Goal: Task Accomplishment & Management: Manage account settings

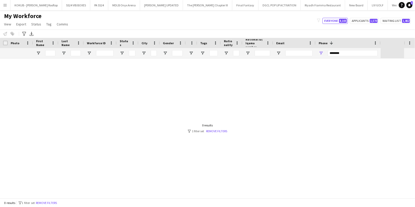
scroll to position [0, 909]
click at [343, 53] on input "*******" at bounding box center [353, 53] width 50 height 6
click at [219, 132] on link "Remove filters" at bounding box center [216, 131] width 21 height 4
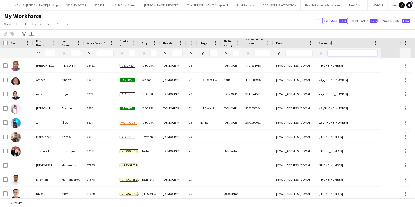
click at [340, 51] on input "Phone Filter Input" at bounding box center [353, 53] width 50 height 6
paste input "**********"
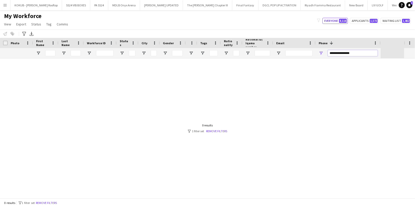
click at [345, 52] on input "**********" at bounding box center [353, 53] width 50 height 6
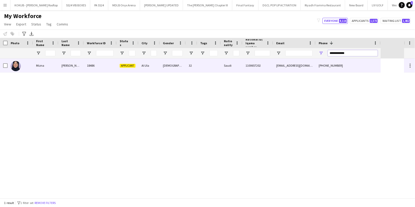
type input "**********"
click at [132, 66] on span "Applicant" at bounding box center [128, 66] width 16 height 4
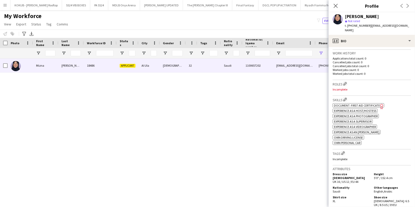
scroll to position [124, 0]
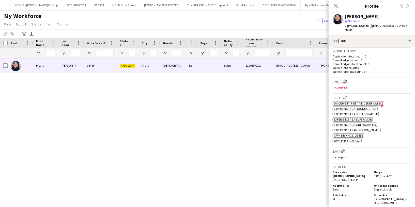
click at [346, 80] on app-icon "Edit crew company roles" at bounding box center [345, 82] width 4 height 4
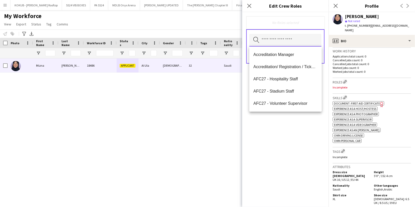
click at [271, 39] on input "text" at bounding box center [285, 40] width 72 height 13
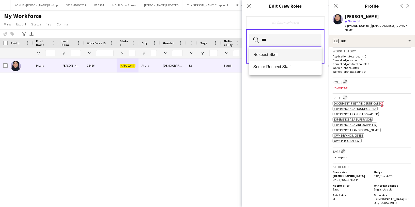
type input "***"
click at [271, 55] on span "Respect Staff" at bounding box center [285, 54] width 64 height 5
type input "**"
click at [270, 56] on span "Customer Service Staff" at bounding box center [285, 54] width 64 height 5
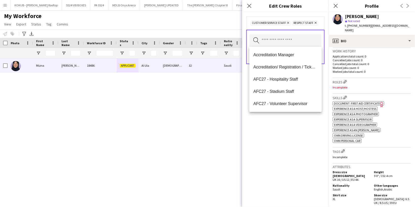
click at [284, 120] on div "Customer Service Staff Remove Respect Staff Remove Search by role type Save" at bounding box center [285, 109] width 86 height 195
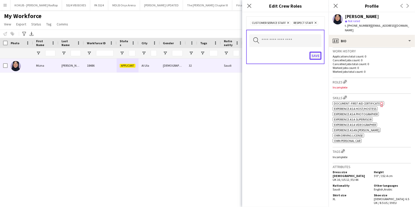
click at [315, 54] on button "Save" at bounding box center [315, 56] width 12 height 8
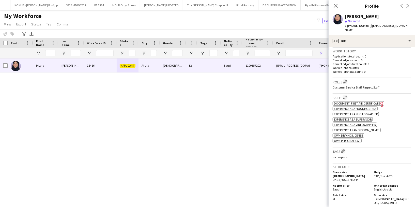
scroll to position [0, 0]
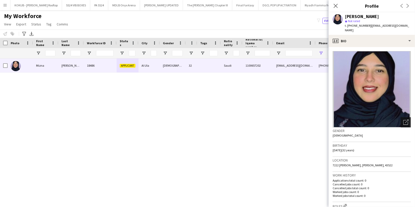
click at [404, 119] on icon "Open photos pop-in" at bounding box center [405, 121] width 5 height 5
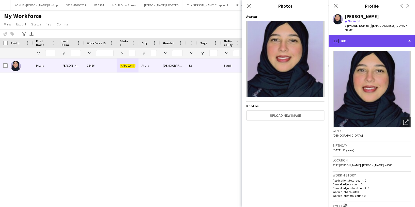
click at [359, 39] on div "profile Bio" at bounding box center [371, 41] width 86 height 12
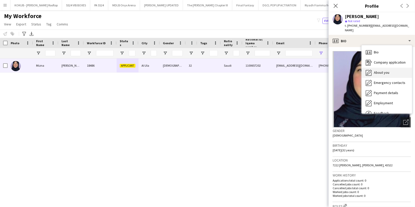
click at [379, 70] on span "About you" at bounding box center [381, 72] width 15 height 5
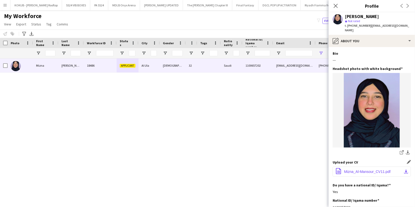
click at [372, 169] on span "Mizna_Al-Mansour_CV11.pdf" at bounding box center [367, 171] width 46 height 4
drag, startPoint x: 406, startPoint y: 25, endPoint x: 369, endPoint y: 24, distance: 37.6
click at [369, 24] on div "[PERSON_NAME] star Not rated t. [PHONE_NUMBER] | [EMAIL_ADDRESS][DOMAIN_NAME]" at bounding box center [371, 23] width 86 height 23
copy span "[EMAIL_ADDRESS][DOMAIN_NAME]"
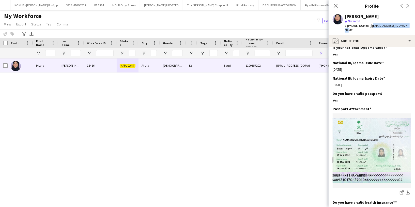
scroll to position [172, 0]
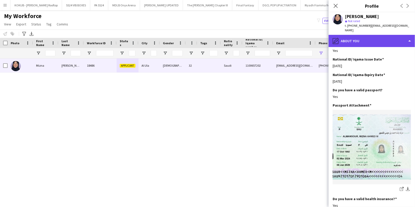
click at [358, 35] on div "pencil4 About you" at bounding box center [371, 41] width 86 height 12
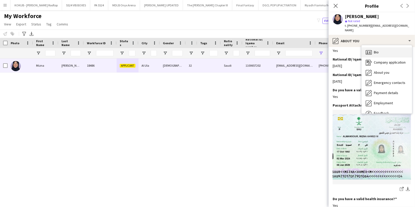
click at [377, 50] on span "Bio" at bounding box center [376, 52] width 5 height 5
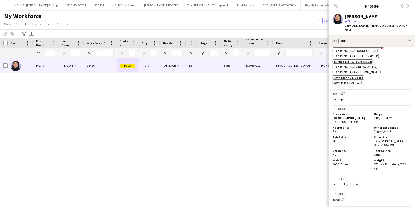
scroll to position [182, 0]
click at [344, 91] on app-icon "Edit crew company tags" at bounding box center [343, 93] width 4 height 4
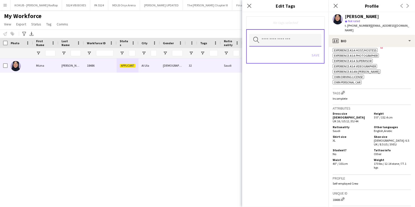
click at [276, 38] on input "text" at bounding box center [285, 40] width 72 height 13
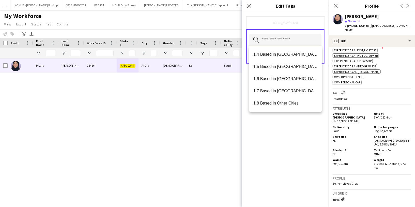
scroll to position [60, 0]
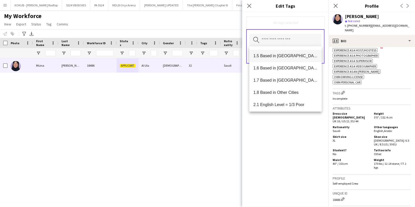
click at [284, 59] on mat-option "1.5 Based in [GEOGRAPHIC_DATA]" at bounding box center [285, 56] width 72 height 12
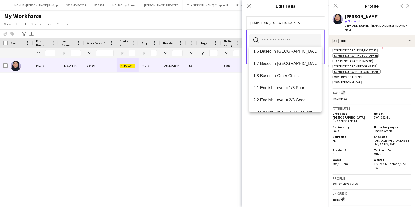
scroll to position [66, 0]
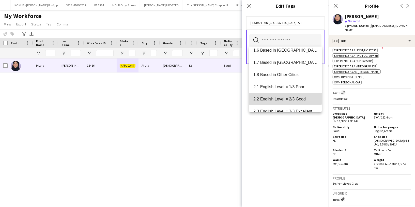
click at [285, 95] on mat-option "2.2 English Level = 2/3 Good" at bounding box center [285, 99] width 72 height 12
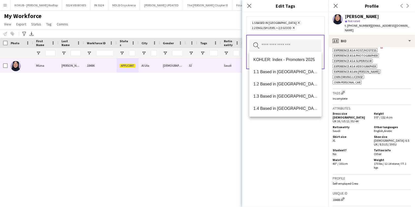
click at [273, 140] on div "1.5 Based in Al Ula Remove 2.2 English Level = 2/3 Good Remove Search by tag na…" at bounding box center [285, 109] width 86 height 195
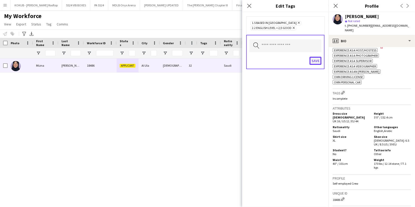
click at [315, 61] on button "Save" at bounding box center [315, 61] width 12 height 8
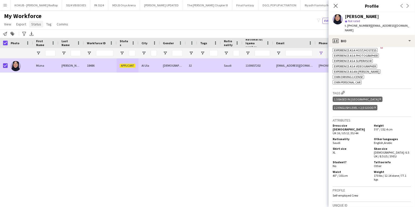
click at [36, 25] on span "Status" at bounding box center [36, 24] width 10 height 5
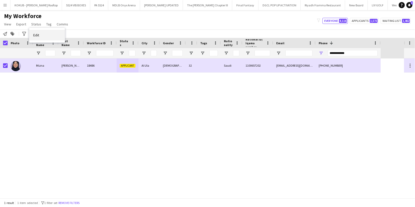
click at [47, 34] on link "Edit" at bounding box center [47, 35] width 36 height 11
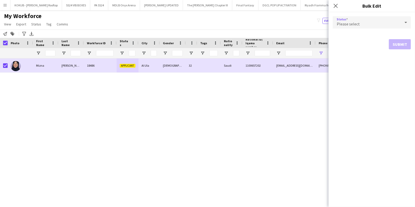
click at [374, 27] on div "Please select" at bounding box center [367, 22] width 68 height 12
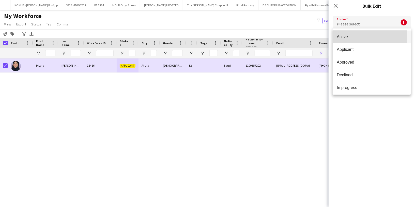
click at [364, 36] on span "Active" at bounding box center [372, 36] width 70 height 5
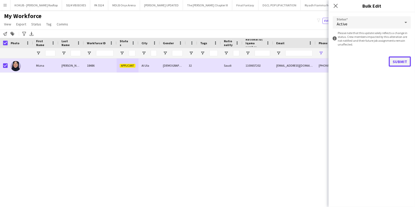
click at [398, 62] on button "Submit" at bounding box center [400, 61] width 22 height 10
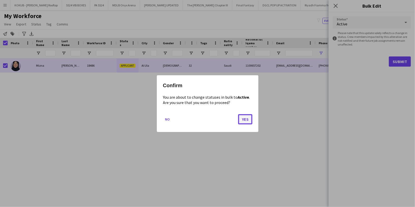
click at [243, 118] on button "Yes" at bounding box center [245, 119] width 14 height 10
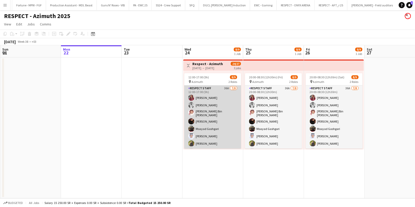
scroll to position [23, 0]
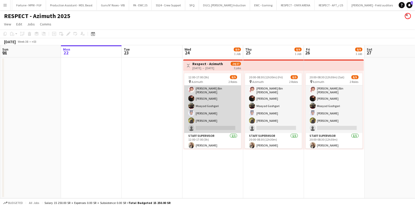
click at [213, 125] on app-card-role "Respect Staff 36A [DATE] 12:00-17:00 (5h) Omnia Abdullh Turky [PERSON_NAME] Bin…" at bounding box center [212, 97] width 57 height 70
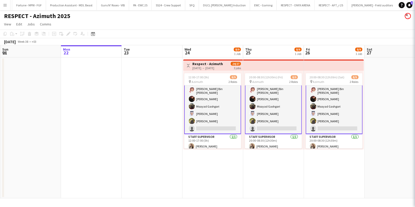
scroll to position [23, 0]
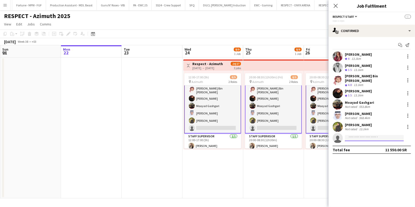
click at [359, 135] on input at bounding box center [374, 138] width 59 height 6
paste input "**********"
type input "*"
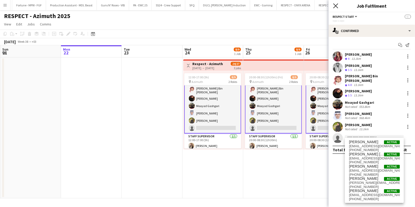
click at [335, 7] on icon "Close pop-in" at bounding box center [335, 5] width 5 height 5
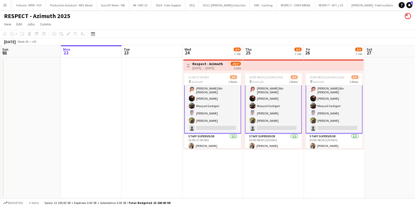
click at [210, 123] on app-card-role "Respect Staff 36A 7/8 12:00-17:00 (5h) Omnia Abdullh Turky Abdulaziz Abdurahman…" at bounding box center [212, 97] width 57 height 71
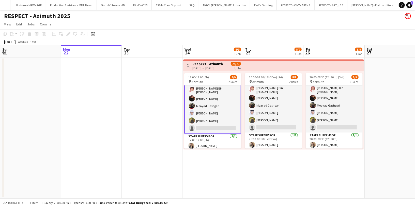
scroll to position [23, 0]
click at [201, 123] on app-card-role "Respect Staff 36A 7/8 12:00-17:00 (5h) Omnia Abdullh Turky Abdulaziz Abdurahman…" at bounding box center [212, 97] width 57 height 71
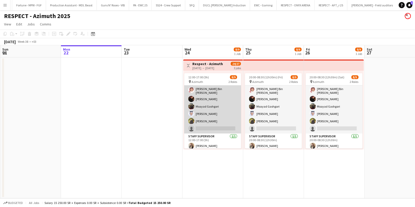
click at [212, 111] on app-card-role "Respect Staff 36A 7/8 12:00-17:00 (5h) Omnia Abdullh Turky Abdulaziz Abdurahman…" at bounding box center [212, 98] width 57 height 70
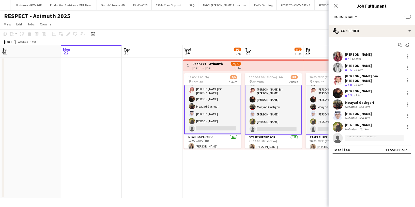
scroll to position [23, 0]
click at [381, 137] on body "Menu Boards Boards Boards All jobs Status Workforce Workforce My Workforce Recr…" at bounding box center [207, 103] width 415 height 207
paste input "**********"
type input "*"
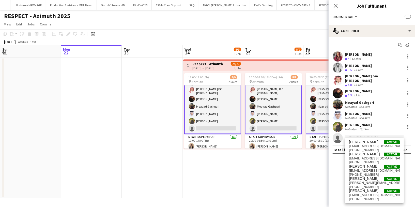
paste input "**********"
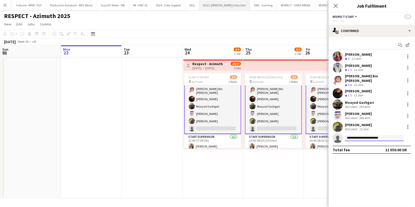
type input "**********"
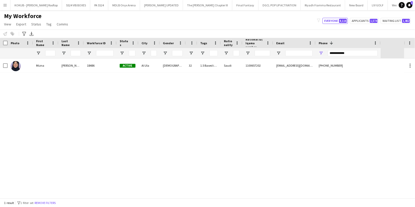
click at [342, 50] on div "**********" at bounding box center [353, 53] width 50 height 10
click at [342, 53] on input "**********" at bounding box center [353, 53] width 50 height 6
paste input "Phone Filter Input"
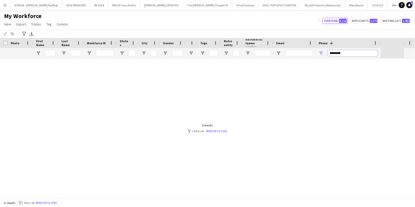
click at [335, 52] on input "********" at bounding box center [353, 53] width 50 height 6
click at [328, 53] on input "*******" at bounding box center [353, 53] width 50 height 6
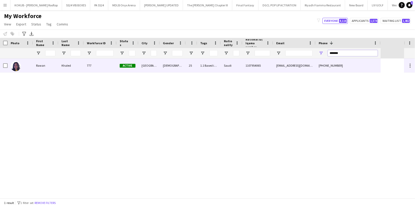
type input "*******"
click at [100, 70] on div "777" at bounding box center [100, 65] width 33 height 14
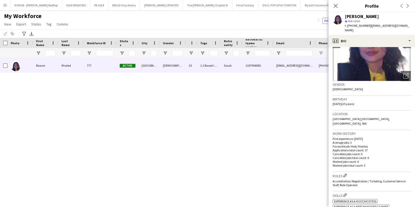
scroll to position [47, 0]
click at [336, 8] on app-icon "Close pop-in" at bounding box center [335, 5] width 7 height 7
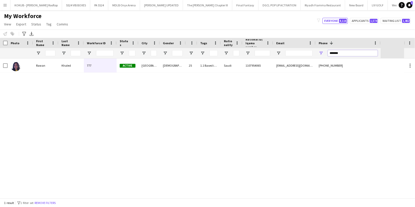
click at [345, 52] on input "*******" at bounding box center [353, 53] width 50 height 6
paste input "Phone Filter Input"
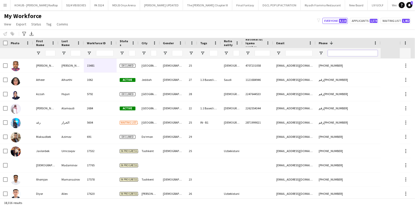
paste input "Phone Filter Input"
paste input "********"
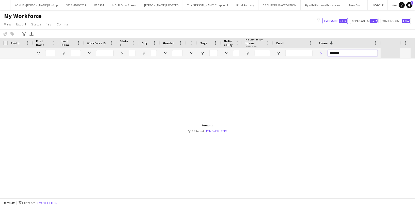
click at [335, 52] on input "********" at bounding box center [353, 53] width 50 height 6
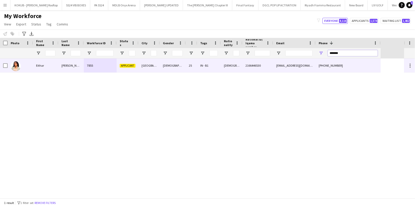
type input "*******"
click at [208, 60] on div "IN - B1" at bounding box center [209, 65] width 24 height 14
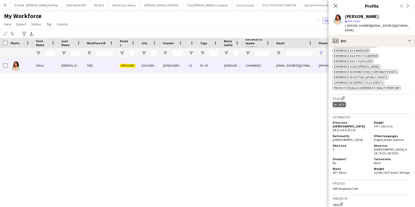
scroll to position [193, 0]
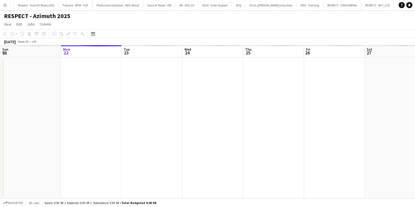
scroll to position [0, 826]
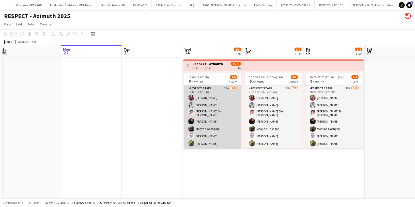
click at [213, 124] on app-card-role "Respect Staff 36A 7/8 12:00-17:00 (5h) Omnia Abdullh Turky Abdulaziz Abdurahman…" at bounding box center [212, 120] width 57 height 70
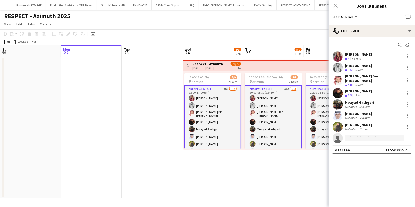
click at [369, 135] on input at bounding box center [374, 138] width 59 height 6
paste input "**********"
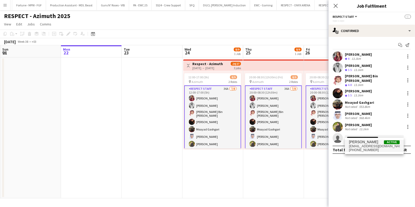
type input "**********"
click at [364, 148] on span "[PHONE_NUMBER]" at bounding box center [374, 150] width 51 height 4
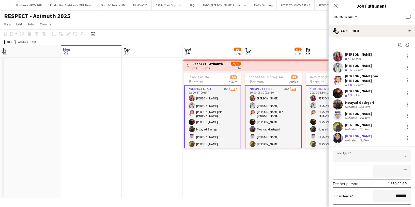
click at [348, 166] on div at bounding box center [372, 171] width 78 height 13
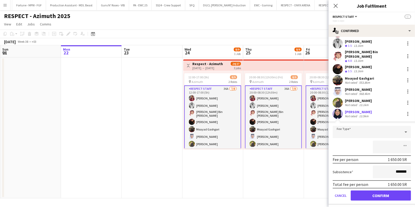
scroll to position [33, 0]
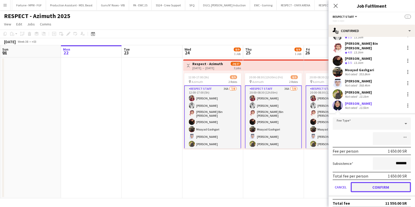
click at [369, 182] on button "Confirm" at bounding box center [381, 187] width 60 height 10
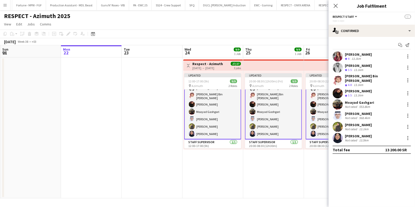
scroll to position [28, 0]
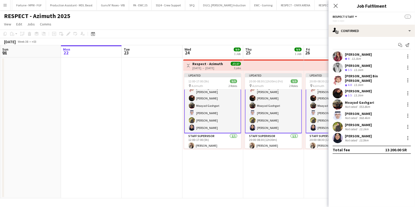
click at [295, 21] on app-page-menu "View Day view expanded Day view collapsed Month view Date picker Jump to today …" at bounding box center [207, 25] width 415 height 10
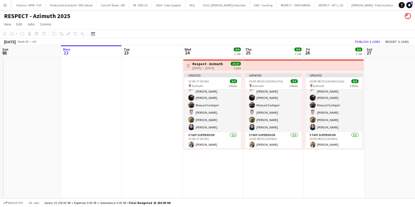
scroll to position [27, 0]
click at [371, 42] on button "Publish 3 jobs" at bounding box center [367, 41] width 29 height 7
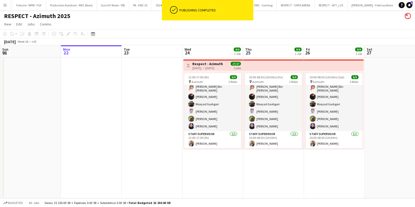
scroll to position [23, 0]
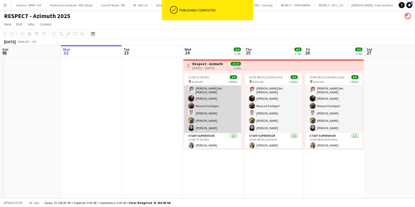
click at [222, 92] on app-card-role "Respect Staff 8/8 12:00-17:00 (5h) Omnia Abdullh Turky Abdulaziz Abdurahman Bin…" at bounding box center [212, 97] width 57 height 70
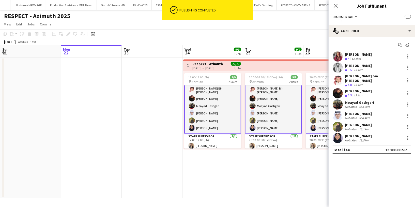
scroll to position [0, 0]
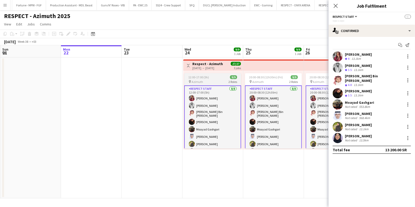
click at [215, 80] on div "pin Azimuth 2 Roles" at bounding box center [212, 82] width 57 height 4
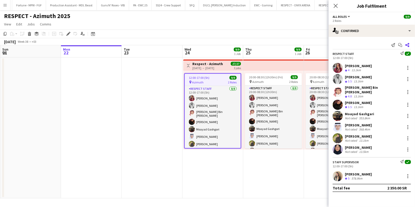
click at [410, 45] on app-icon "Share" at bounding box center [407, 44] width 7 height 7
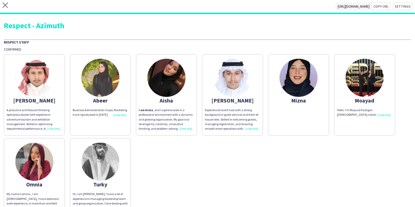
click at [303, 114] on app-share-pages-crew-card "Mizna" at bounding box center [298, 94] width 61 height 81
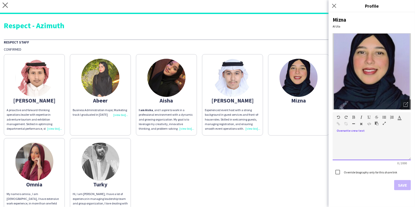
click at [370, 140] on div at bounding box center [372, 147] width 78 height 25
paste div
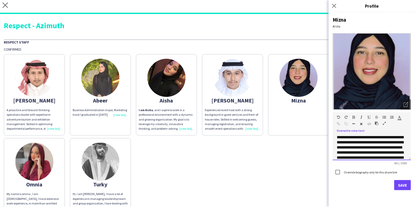
scroll to position [36, 0]
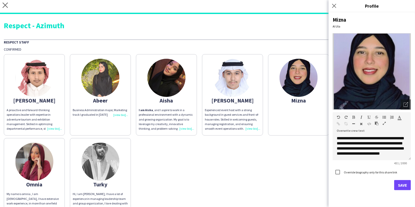
click at [346, 171] on label "Override biography only for this share link" at bounding box center [370, 172] width 54 height 4
click at [397, 182] on button "Save" at bounding box center [402, 185] width 17 height 10
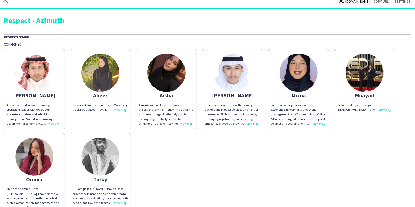
scroll to position [0, 0]
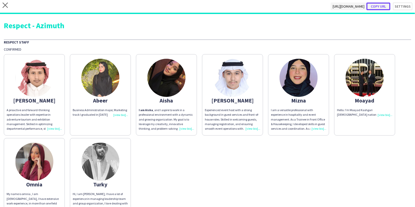
click at [378, 7] on button "Copy url" at bounding box center [378, 7] width 24 height 8
click at [377, 5] on button "Copy url" at bounding box center [378, 7] width 24 height 8
click at [6, 7] on icon at bounding box center [5, 5] width 5 height 5
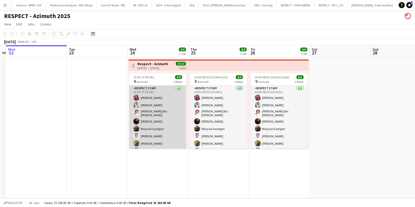
scroll to position [23, 0]
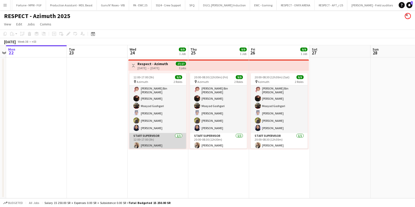
click at [148, 140] on app-card-role "Staff Supervisor 1/1 12:00-17:00 (5h) Zain Hefni" at bounding box center [157, 141] width 57 height 17
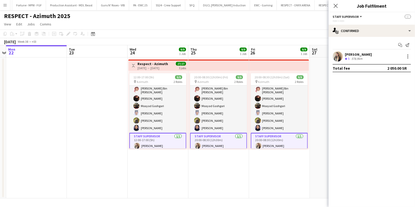
click at [359, 58] on div "578.9km" at bounding box center [356, 59] width 13 height 4
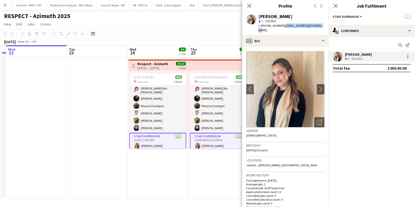
drag, startPoint x: 319, startPoint y: 25, endPoint x: 283, endPoint y: 24, distance: 36.1
click at [283, 24] on div "Zain Hefni star 5 578.9km t. +966537828921 | za-hefni2014@hotmail.com" at bounding box center [285, 23] width 86 height 23
copy span "za-hefni2014@hotmail.com"
click at [272, 17] on div "Zain Hefni" at bounding box center [275, 16] width 34 height 5
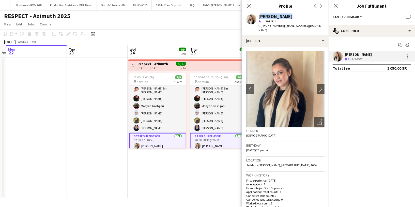
click at [272, 17] on div "Zain Hefni" at bounding box center [275, 16] width 34 height 5
copy div "Zain Hefni"
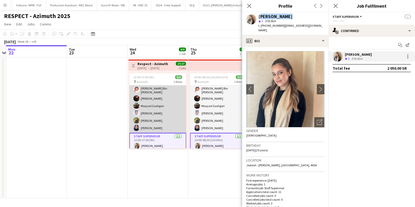
click at [156, 103] on app-card-role "Respect Staff 8/8 12:00-17:00 (5h) Omnia Abdullh Turky Abdulaziz Abdurahman Bin…" at bounding box center [157, 97] width 57 height 70
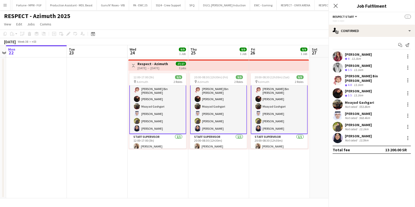
scroll to position [23, 0]
click at [357, 54] on div "Omnia Abdullh" at bounding box center [358, 54] width 27 height 5
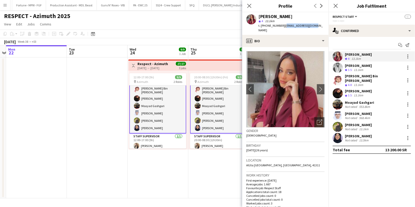
drag, startPoint x: 312, startPoint y: 25, endPoint x: 283, endPoint y: 24, distance: 29.0
click at [283, 24] on span "| aomneyi99@gmail.com" at bounding box center [290, 28] width 64 height 8
copy span "omneyi99@gmail.com"
click at [280, 15] on div "Omnia Abdullh" at bounding box center [275, 16] width 34 height 5
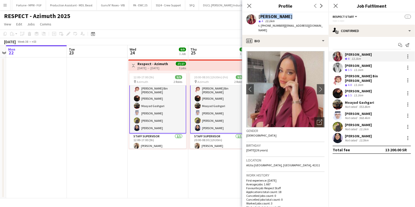
click at [280, 15] on div "Omnia Abdullh" at bounding box center [275, 16] width 34 height 5
copy div "Omnia Abdullh"
click at [351, 65] on div "Turky Abdulaziz" at bounding box center [358, 65] width 27 height 5
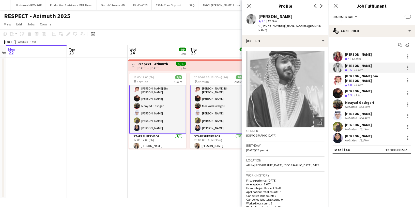
click at [277, 16] on div "Turky Abdulaziz" at bounding box center [275, 16] width 34 height 5
drag, startPoint x: 317, startPoint y: 24, endPoint x: 283, endPoint y: 25, distance: 33.3
click at [283, 25] on div "Turky Abdulaziz star 3.5 13.1km t. +966565415203 | tabdulaziz.b2@gmail.com" at bounding box center [285, 23] width 86 height 23
copy span "tabdulaziz.b2@gmail.com"
click at [285, 15] on div "Turky Abdulaziz" at bounding box center [275, 16] width 34 height 5
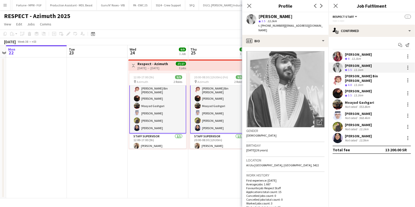
click at [285, 15] on div "Turky Abdulaziz" at bounding box center [275, 16] width 34 height 5
copy div "Turky Abdulaziz"
click at [278, 15] on div "Turky Abdulaziz" at bounding box center [275, 16] width 34 height 5
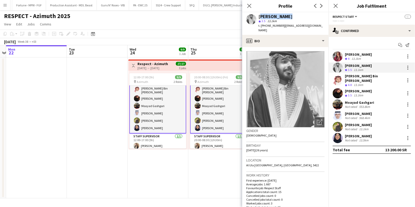
click at [278, 15] on div "Turky Abdulaziz" at bounding box center [275, 16] width 34 height 5
click at [355, 78] on div "Abdurahman Bin mousa" at bounding box center [374, 78] width 58 height 9
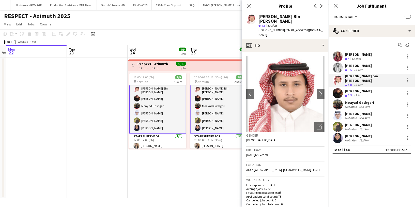
click at [282, 15] on div "Abdurahman Bin mousa" at bounding box center [291, 18] width 66 height 9
copy div "Abdurahman Bin mousa"
click at [355, 93] on div "13.1km" at bounding box center [358, 95] width 11 height 4
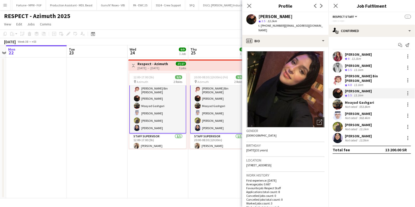
click at [279, 16] on div "Aisha Alzahrani" at bounding box center [275, 16] width 34 height 5
copy div "Aisha Alzahrani"
click at [350, 105] on div "Not rated" at bounding box center [351, 107] width 13 height 4
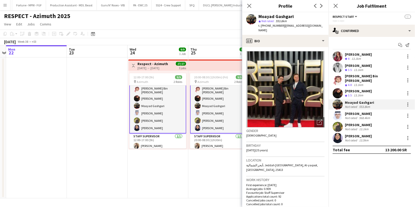
click at [276, 16] on div "Moayad Gashgari" at bounding box center [275, 16] width 35 height 5
copy div "Moayad Gashgari"
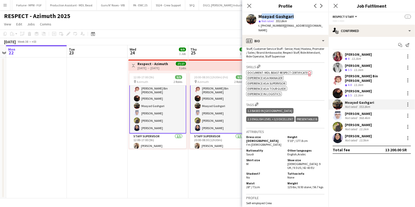
scroll to position [183, 0]
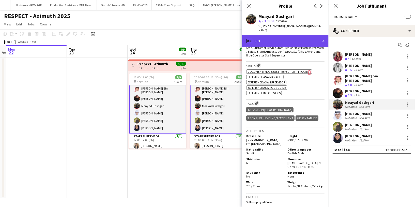
click at [283, 42] on div "profile Bio" at bounding box center [285, 41] width 86 height 12
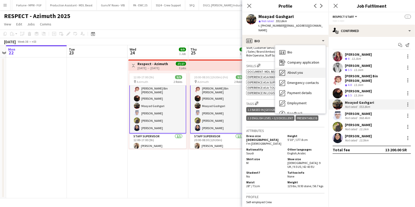
click at [298, 68] on div "About you About you" at bounding box center [300, 73] width 50 height 10
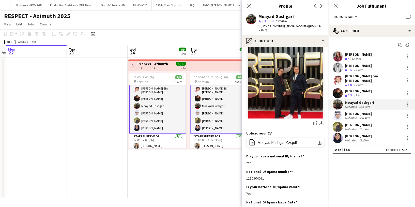
scroll to position [35, 0]
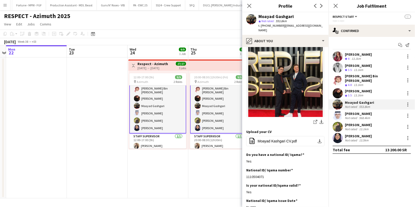
click at [349, 57] on span "4" at bounding box center [349, 59] width 2 height 4
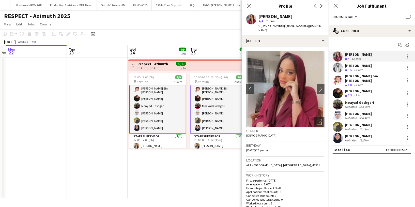
click at [283, 18] on div "Omnia Abdullh" at bounding box center [275, 16] width 34 height 5
copy div "Omnia Abdullh"
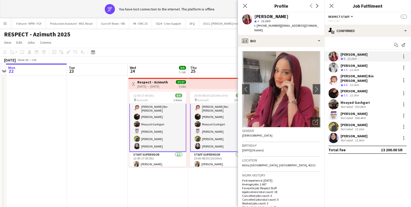
click at [357, 89] on div "Aisha Alzahrani" at bounding box center [353, 91] width 27 height 5
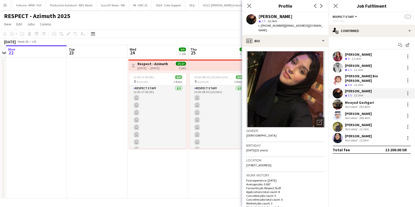
scroll to position [23, 0]
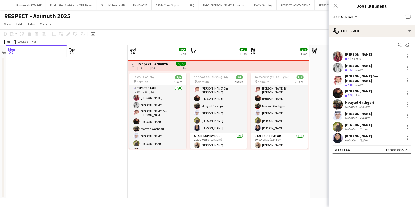
click at [358, 93] on div "13.1km" at bounding box center [358, 95] width 11 height 4
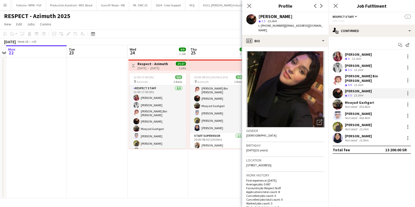
drag, startPoint x: 323, startPoint y: 25, endPoint x: 283, endPoint y: 24, distance: 39.4
click at [283, 24] on span "| aishaalzahrani1414@gmail.com" at bounding box center [290, 28] width 64 height 8
drag, startPoint x: 282, startPoint y: 26, endPoint x: 323, endPoint y: 27, distance: 40.9
click at [323, 27] on div "Aisha Alzahrani star 3.5 13.1km t. +966592997399 | aishaalzahrani1414@gmail.com" at bounding box center [285, 23] width 86 height 23
click at [279, 17] on div "Aisha Alzahrani" at bounding box center [275, 16] width 34 height 5
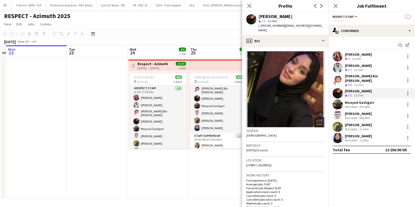
click at [279, 17] on div "Aisha Alzahrani" at bounding box center [275, 16] width 34 height 5
click at [354, 116] on div "Not rated" at bounding box center [351, 118] width 13 height 4
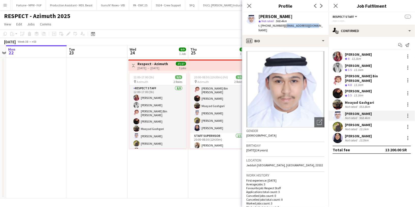
drag, startPoint x: 313, startPoint y: 25, endPoint x: 283, endPoint y: 24, distance: 30.2
click at [283, 24] on div "Eyad Farran star Not rated 568.4km t. +966552145678 | eyadfarran@gmail.com" at bounding box center [285, 23] width 86 height 23
drag, startPoint x: 282, startPoint y: 24, endPoint x: 320, endPoint y: 26, distance: 38.4
click at [320, 26] on app-profile-header "Eyad Farran star Not rated 568.4km t. +966552145678 | eyadfarran@gmail.com" at bounding box center [285, 23] width 86 height 23
click at [277, 15] on div "Eyad Farran" at bounding box center [275, 16] width 34 height 5
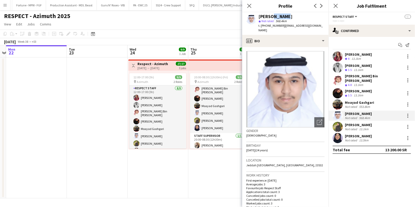
click at [277, 15] on div "Eyad Farran" at bounding box center [275, 16] width 34 height 5
click at [347, 123] on div "Abeer almarzouki" at bounding box center [358, 124] width 27 height 5
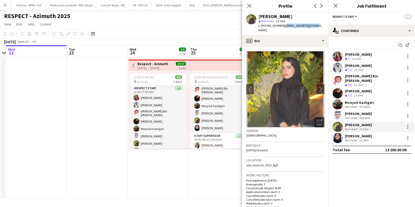
drag, startPoint x: 314, startPoint y: 25, endPoint x: 283, endPoint y: 25, distance: 31.0
click at [283, 25] on div "Abeer almarzouki star Not rated 13.1km t. +966552531271 | abeeraa020@gmail.com" at bounding box center [285, 23] width 86 height 23
click at [281, 16] on div "Abeer almarzouki" at bounding box center [275, 16] width 34 height 5
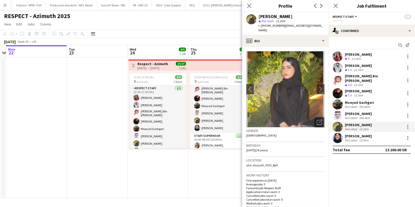
click at [352, 138] on div "Not rated" at bounding box center [351, 140] width 13 height 4
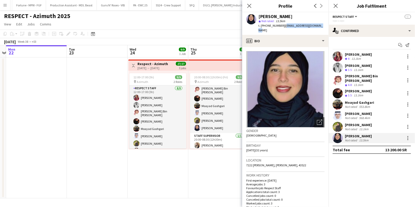
drag, startPoint x: 320, startPoint y: 24, endPoint x: 283, endPoint y: 23, distance: 37.1
click at [283, 23] on div "Mizna Ahmed star Not rated 13.5km t. +966532022062 | miznaalmansour@gmail.com" at bounding box center [285, 23] width 86 height 23
click at [277, 16] on div "[PERSON_NAME]" at bounding box center [275, 16] width 34 height 5
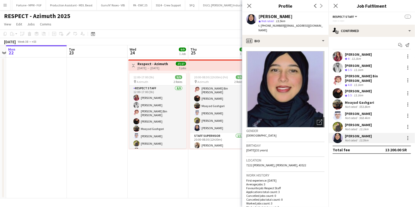
click at [360, 123] on div "Abeer almarzouki" at bounding box center [358, 124] width 27 height 5
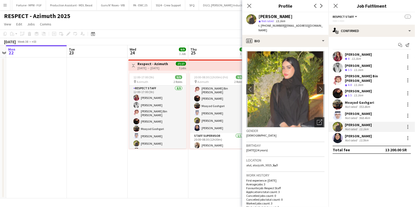
click at [278, 19] on span "13.1km" at bounding box center [280, 21] width 11 height 4
click at [277, 14] on div "Abeer almarzouki" at bounding box center [275, 16] width 34 height 5
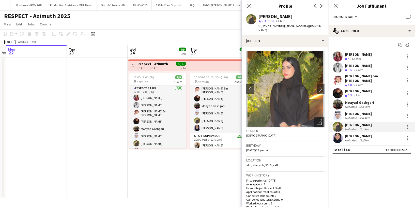
click at [350, 111] on div "Eyad Farran" at bounding box center [358, 113] width 27 height 5
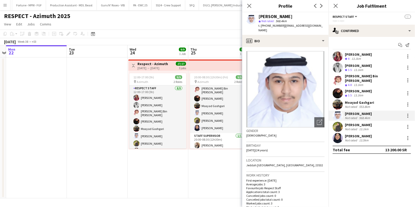
click at [271, 15] on div "Eyad Farran" at bounding box center [275, 16] width 34 height 5
click at [355, 89] on div "Aisha Alzahrani" at bounding box center [358, 91] width 27 height 5
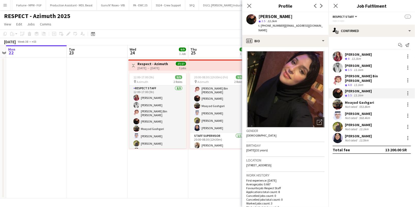
click at [274, 16] on div "Aisha Alzahrani" at bounding box center [275, 16] width 34 height 5
click at [150, 77] on span "12:00-17:00 (5h)" at bounding box center [143, 77] width 21 height 4
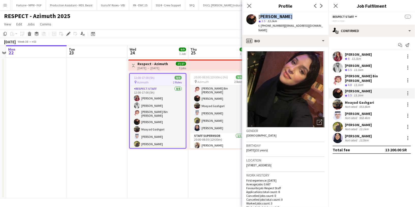
click at [152, 81] on div "pin Azimuth 2 Roles" at bounding box center [158, 82] width 56 height 4
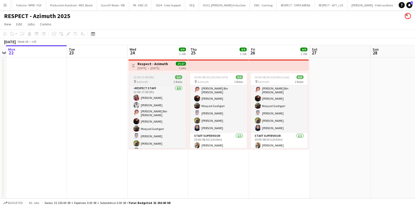
click at [152, 81] on div "pin Azimuth 2 Roles" at bounding box center [157, 82] width 57 height 4
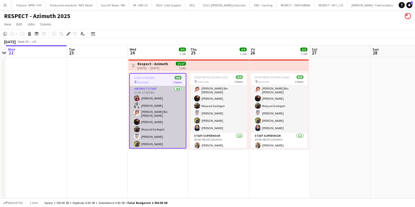
click at [156, 93] on app-card-role "Respect Staff 8/8 12:00-17:00 (5h) Omnia Abdullh Turky Abdulaziz Abdurahman Bin…" at bounding box center [158, 121] width 56 height 70
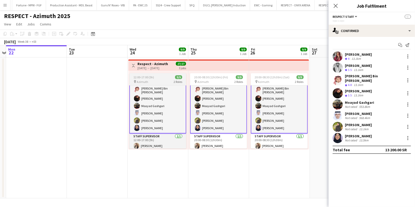
click at [156, 81] on div "pin Azimuth 2 Roles" at bounding box center [157, 82] width 57 height 4
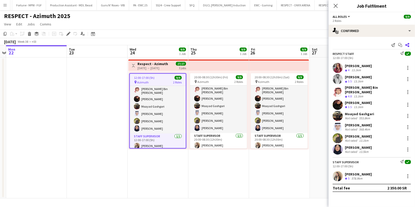
click at [411, 46] on app-icon "Share" at bounding box center [407, 44] width 7 height 7
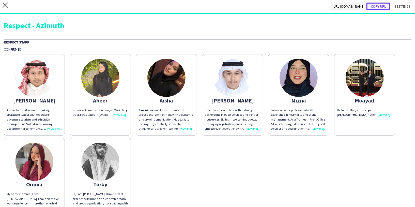
click at [376, 6] on button "Copy url" at bounding box center [378, 7] width 24 height 8
click at [48, 24] on div "Respect - Azimuth" at bounding box center [207, 26] width 407 height 8
drag, startPoint x: 67, startPoint y: 25, endPoint x: 3, endPoint y: 24, distance: 64.0
click at [3, 24] on div "Respect - Azimuth Respect Staff Confirmed Abdurahman A proactive and forward-th…" at bounding box center [207, 172] width 415 height 316
click at [6, 7] on icon "close" at bounding box center [5, 5] width 5 height 5
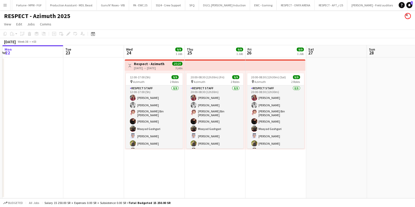
scroll to position [0, 109]
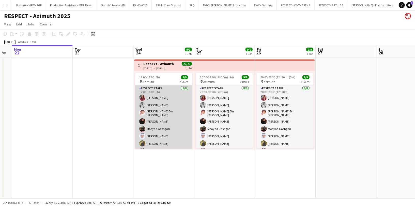
click at [163, 108] on app-card-role "Respect Staff 8/8 12:00-17:00 (5h) Omnia Abdullh Turky Abdulaziz Abdurahman Bin…" at bounding box center [163, 120] width 57 height 70
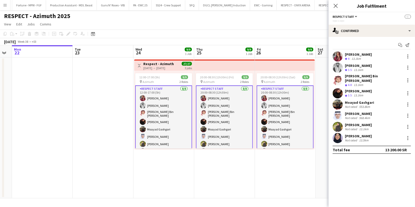
click at [348, 57] on span "4" at bounding box center [349, 59] width 2 height 4
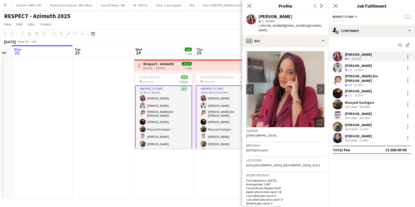
click at [269, 26] on span "t. +966551434502" at bounding box center [271, 26] width 26 height 4
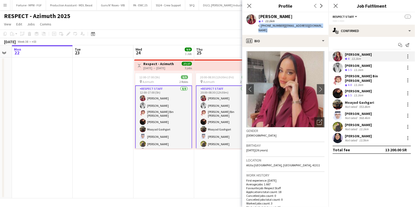
click at [269, 26] on span "t. +966551434502" at bounding box center [271, 26] width 26 height 4
click at [279, 26] on span "t. +966551434502" at bounding box center [271, 26] width 26 height 4
click at [265, 24] on span "t. +966551434502" at bounding box center [271, 26] width 26 height 4
click at [351, 69] on span "3.5" at bounding box center [350, 70] width 4 height 4
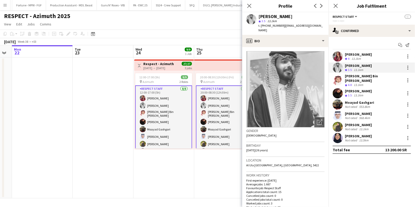
click at [268, 26] on span "t. +966565415203" at bounding box center [271, 26] width 26 height 4
click at [358, 89] on div "Aisha Alzahrani" at bounding box center [358, 91] width 27 height 5
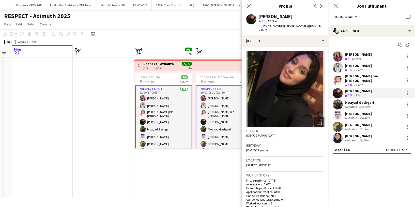
click at [273, 25] on span "t. +966592997399" at bounding box center [271, 26] width 26 height 4
click at [354, 112] on div "Eyad Farran" at bounding box center [358, 113] width 27 height 5
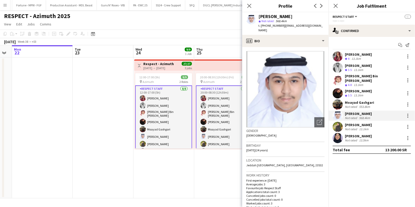
click at [269, 25] on span "t. +966552145678" at bounding box center [271, 26] width 26 height 4
click at [354, 127] on div "Not rated" at bounding box center [351, 129] width 13 height 4
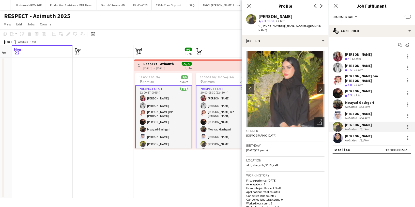
click at [266, 25] on span "t. +966552531271" at bounding box center [271, 26] width 26 height 4
click at [355, 134] on div "[PERSON_NAME]" at bounding box center [358, 136] width 27 height 5
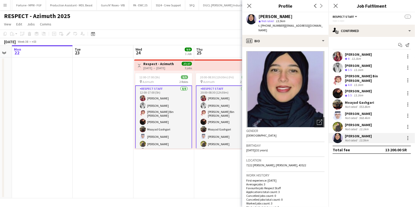
click at [266, 26] on span "t. [PHONE_NUMBER]" at bounding box center [271, 26] width 26 height 4
click at [168, 82] on div "pin Azimuth 2 Roles" at bounding box center [163, 82] width 57 height 4
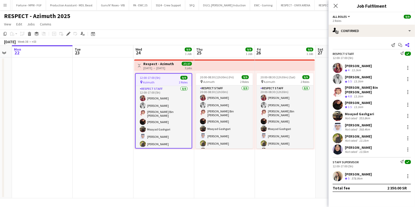
click at [406, 43] on icon "Share" at bounding box center [407, 45] width 4 height 4
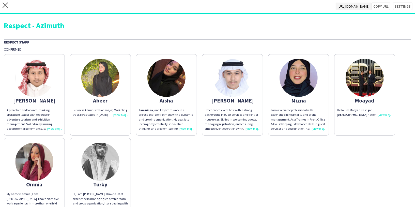
click at [56, 26] on div "Respect - Azimuth" at bounding box center [207, 26] width 407 height 8
click at [4, 4] on icon at bounding box center [5, 5] width 5 height 5
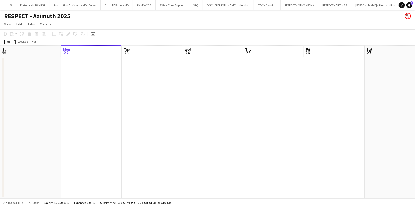
scroll to position [0, 826]
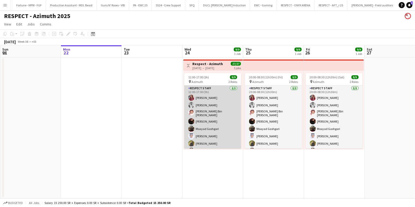
click at [214, 110] on app-card-role "Respect Staff 8/8 12:00-17:00 (5h) Omnia Abdullh Turky Abdulaziz Abdurahman Bin…" at bounding box center [212, 120] width 57 height 70
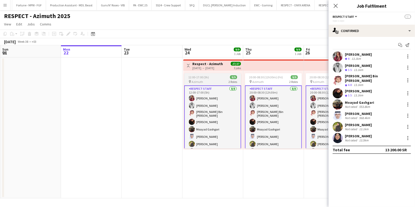
click at [205, 81] on div "pin Azimuth 2 Roles" at bounding box center [212, 82] width 57 height 4
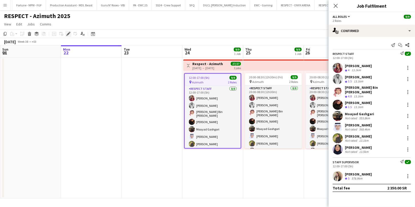
click at [68, 33] on icon "Edit" at bounding box center [68, 34] width 4 height 4
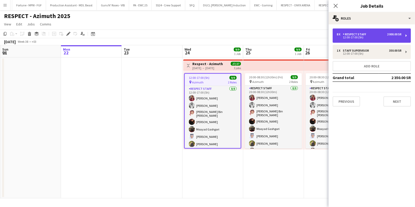
click at [365, 35] on div "Respect Staff" at bounding box center [355, 35] width 25 height 4
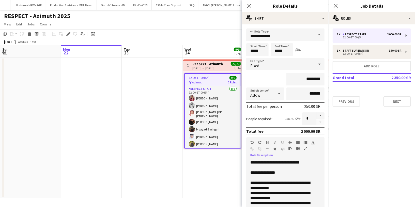
click at [277, 162] on div "**********" at bounding box center [281, 162] width 62 height 5
